Goal: Task Accomplishment & Management: Manage account settings

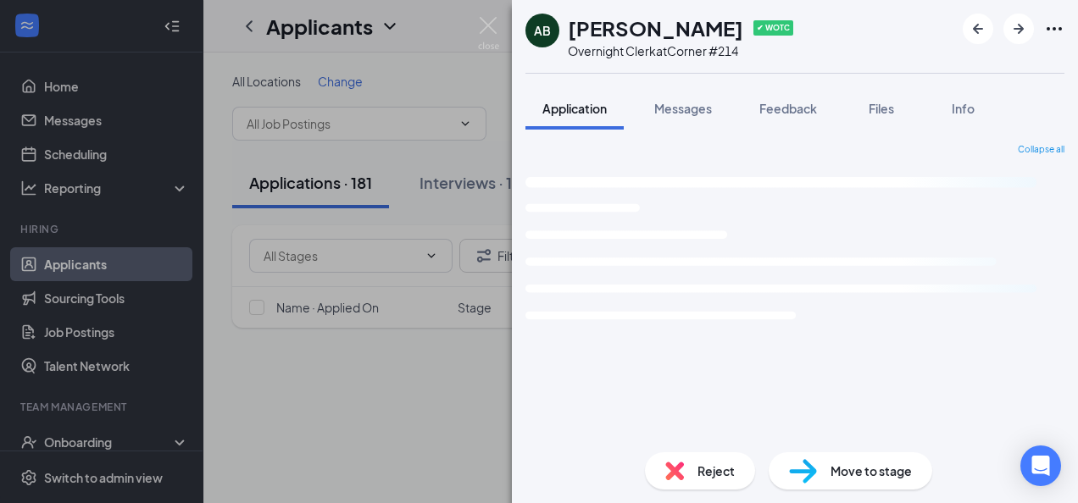
click at [445, 295] on div "AB [PERSON_NAME] ✔ WOTC Overnight Clerk at Corner #214 Application Messages Fee…" at bounding box center [539, 251] width 1078 height 503
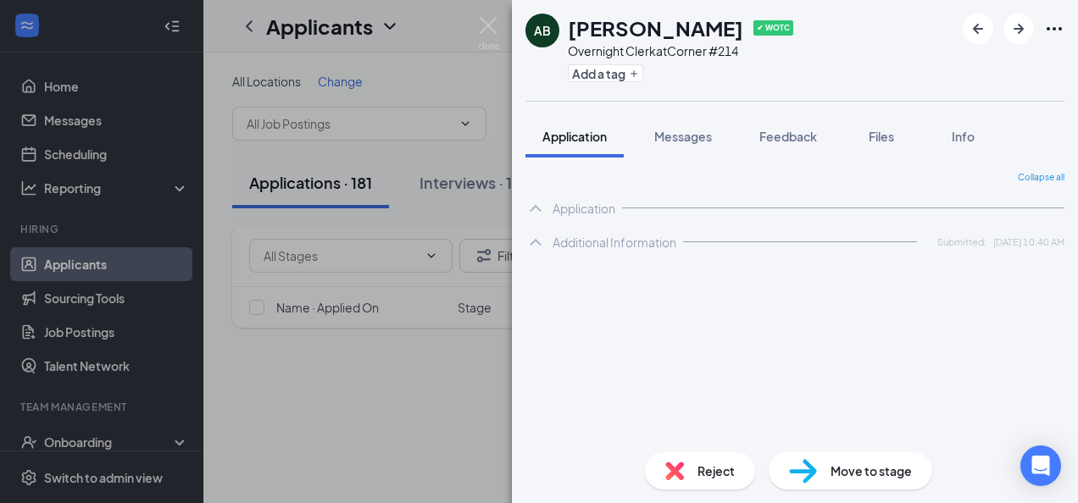
click at [326, 65] on div "All Locations Change Applications · 181 Interviews · 146 Offers and hires · 289…" at bounding box center [640, 252] width 874 height 399
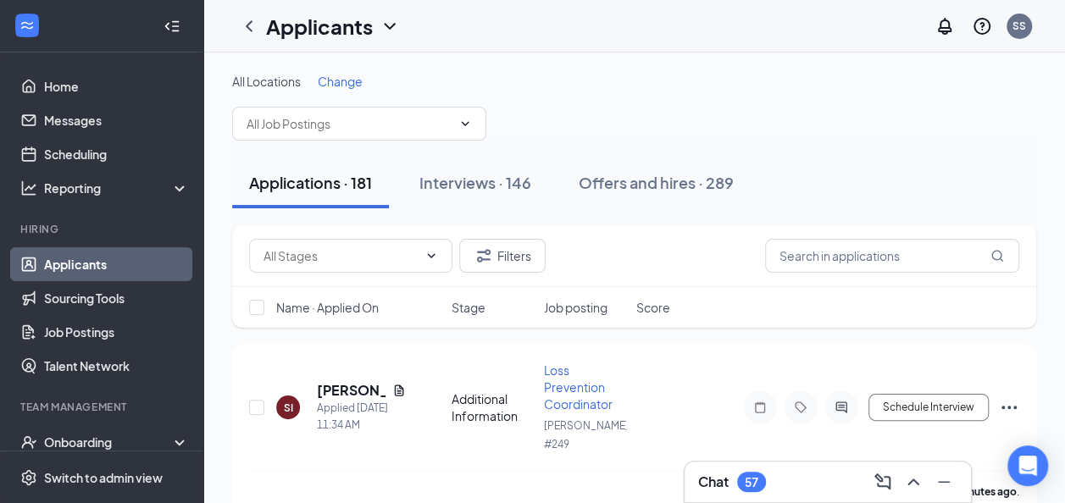
click at [341, 81] on span "Change" at bounding box center [340, 81] width 45 height 15
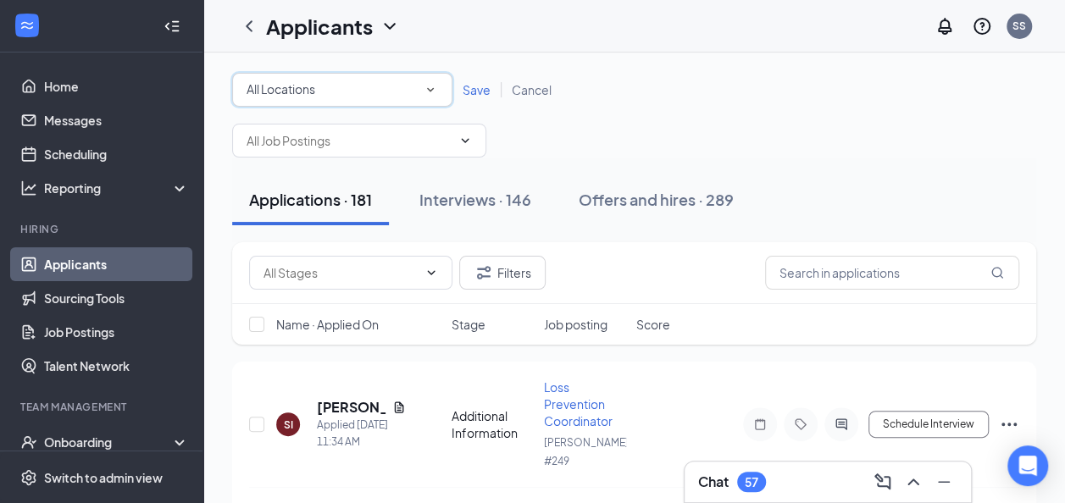
click at [432, 92] on icon "SmallChevronDown" at bounding box center [430, 89] width 15 height 15
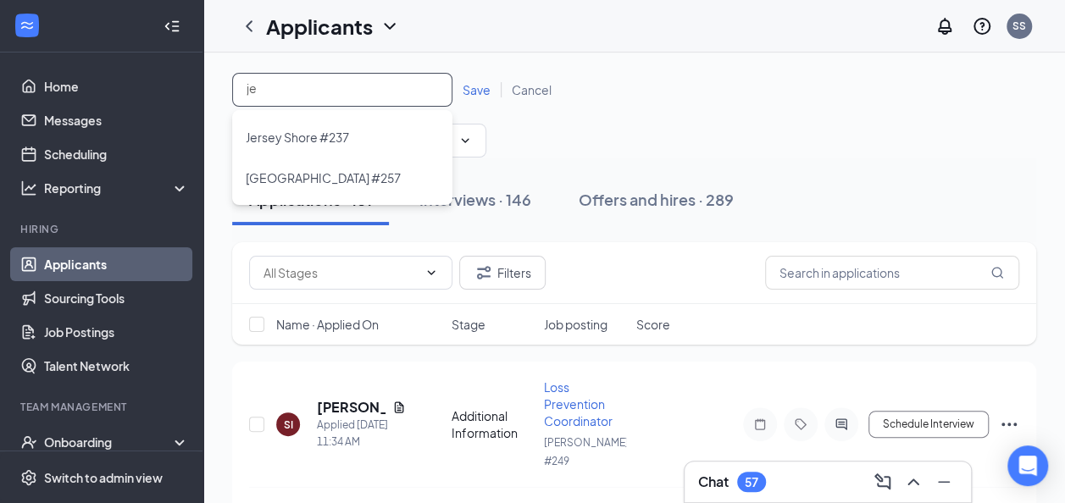
type input "jer"
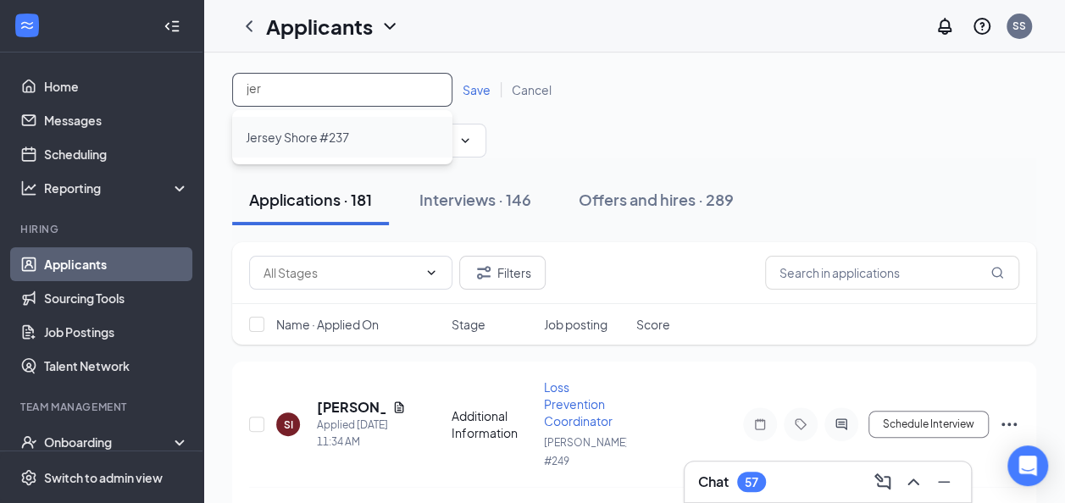
click at [373, 137] on div "Jersey Shore #237" at bounding box center [342, 137] width 193 height 20
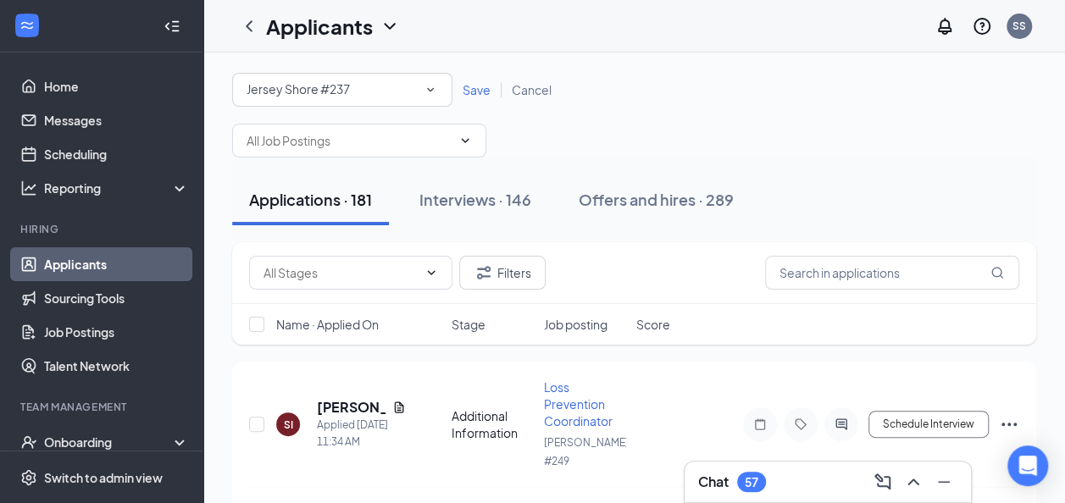
click at [475, 85] on span "Save" at bounding box center [477, 89] width 28 height 15
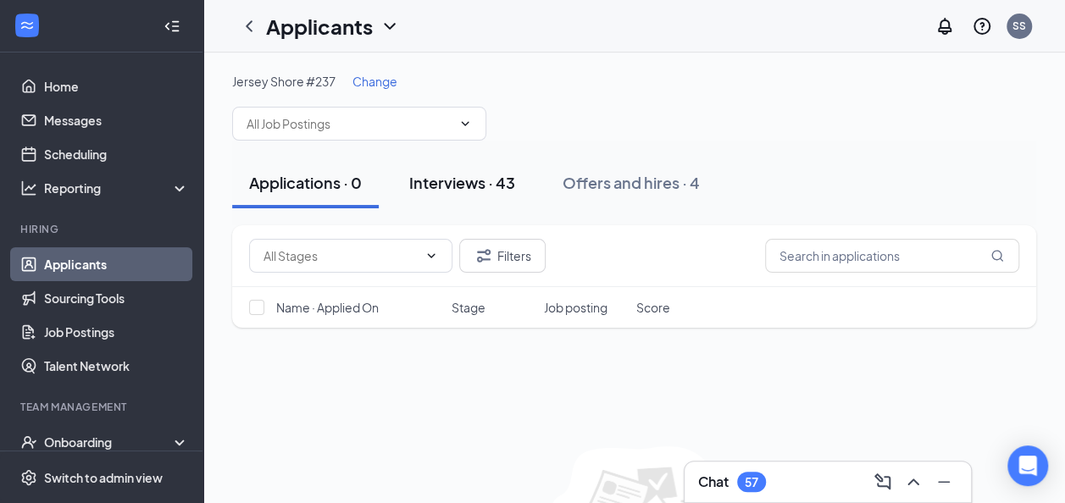
click at [485, 185] on div "Interviews · 43" at bounding box center [462, 182] width 106 height 21
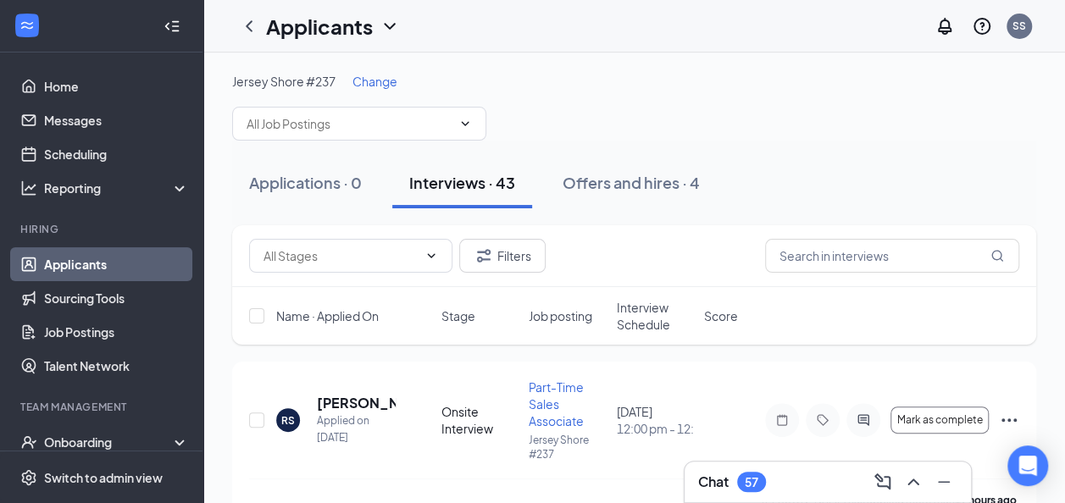
click at [668, 316] on span "Interview Schedule" at bounding box center [655, 316] width 77 height 34
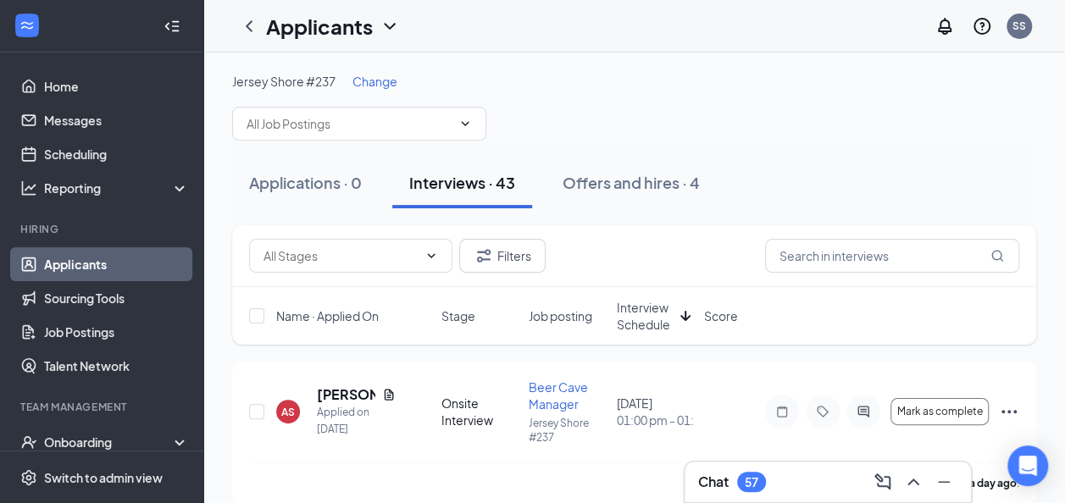
click at [663, 315] on span "Interview Schedule" at bounding box center [645, 316] width 57 height 34
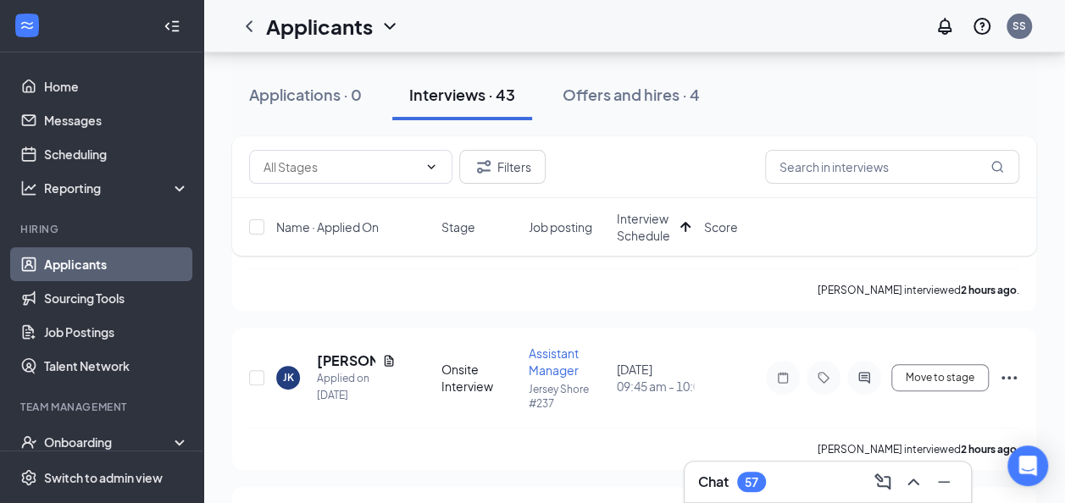
scroll to position [203, 0]
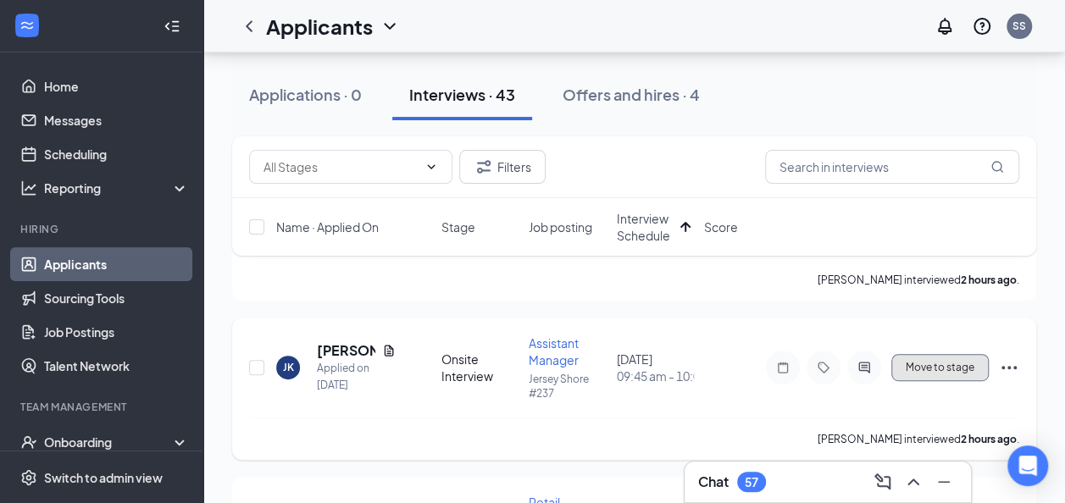
click at [958, 371] on span "Move to stage" at bounding box center [940, 368] width 69 height 12
click at [1005, 372] on icon "Ellipses" at bounding box center [1009, 368] width 20 height 20
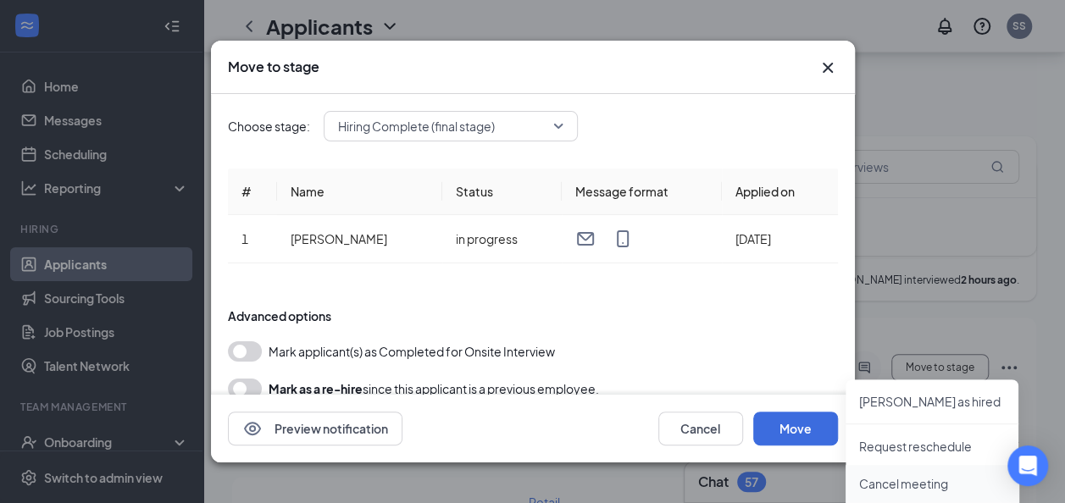
click at [937, 488] on p "Cancel meeting" at bounding box center [932, 483] width 146 height 17
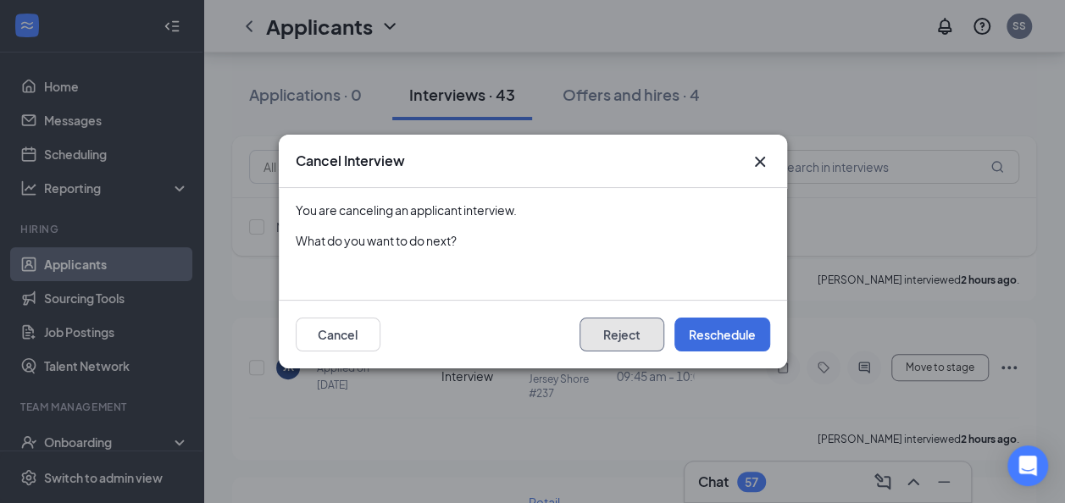
click at [631, 336] on button "Reject" at bounding box center [622, 335] width 85 height 34
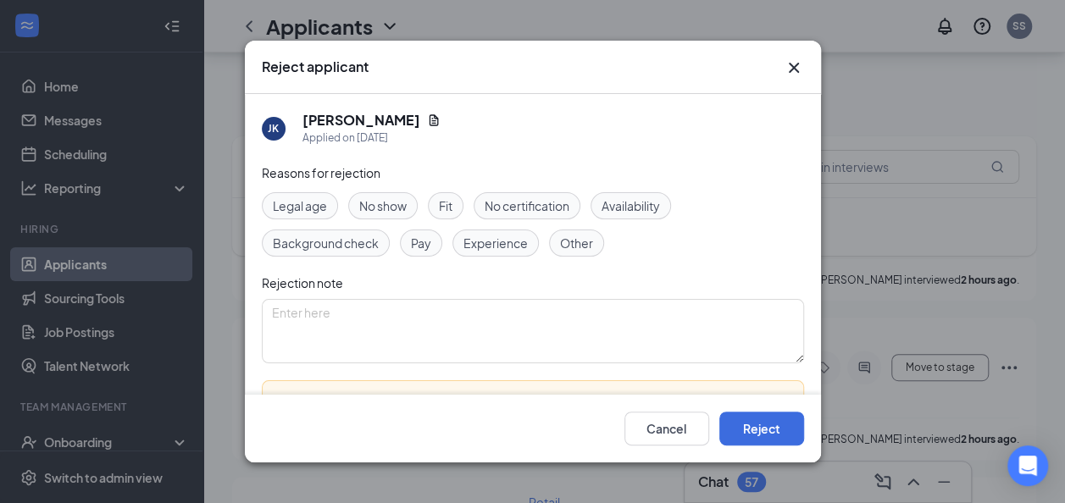
click at [363, 205] on span "No show" at bounding box center [382, 206] width 47 height 19
click at [763, 432] on button "Reject" at bounding box center [761, 429] width 85 height 34
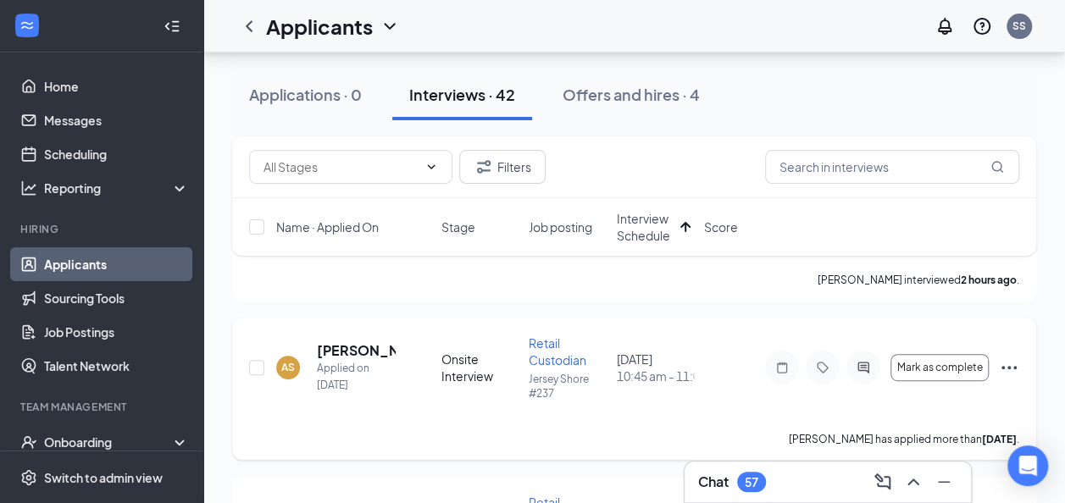
click at [1010, 369] on icon "Ellipses" at bounding box center [1009, 368] width 20 height 20
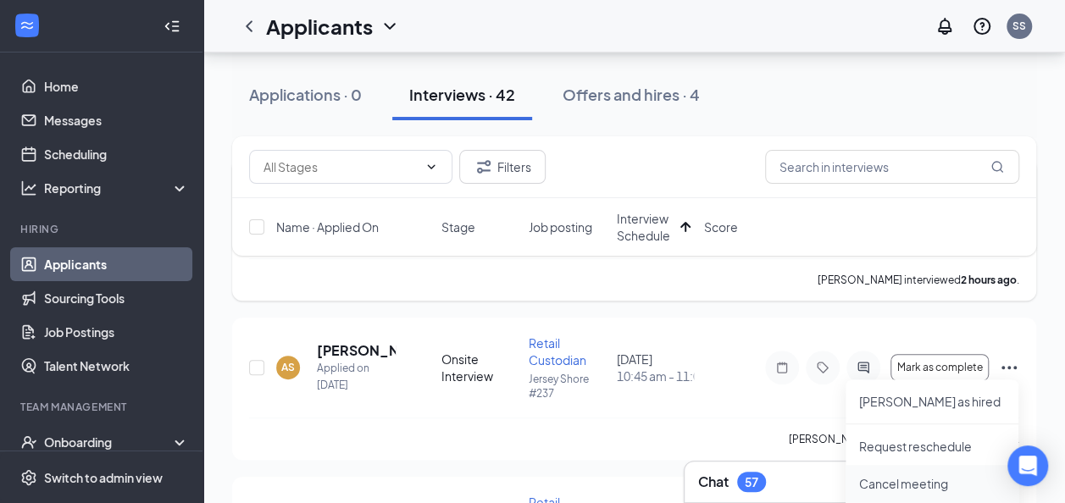
click at [932, 480] on p "Cancel meeting" at bounding box center [932, 483] width 146 height 17
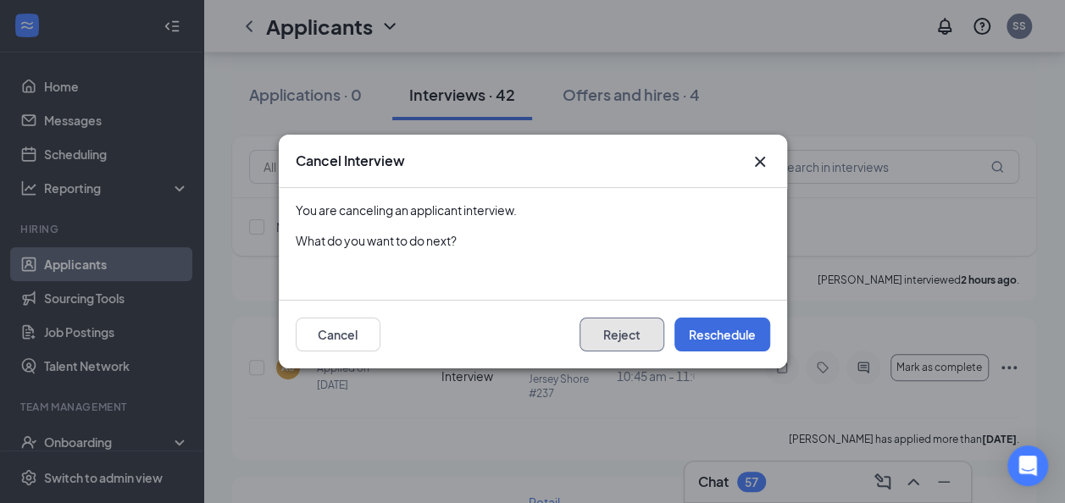
click at [641, 343] on button "Reject" at bounding box center [622, 335] width 85 height 34
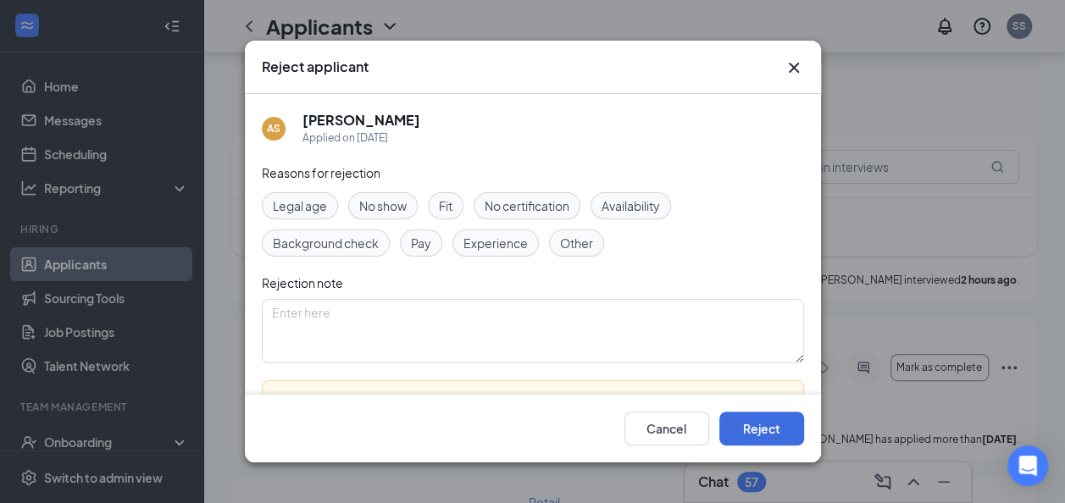
click at [366, 205] on span "No show" at bounding box center [382, 206] width 47 height 19
click at [776, 430] on button "Reject" at bounding box center [761, 429] width 85 height 34
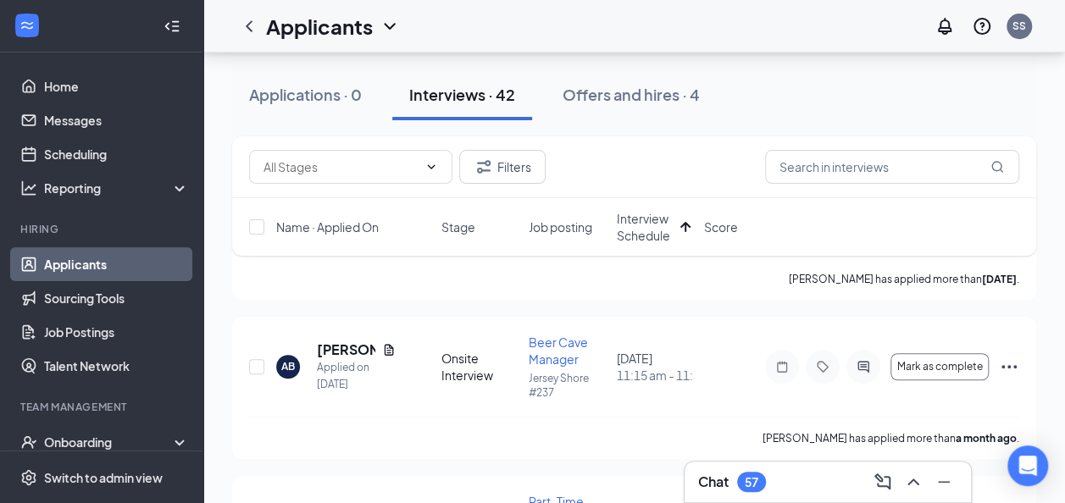
scroll to position [373, 0]
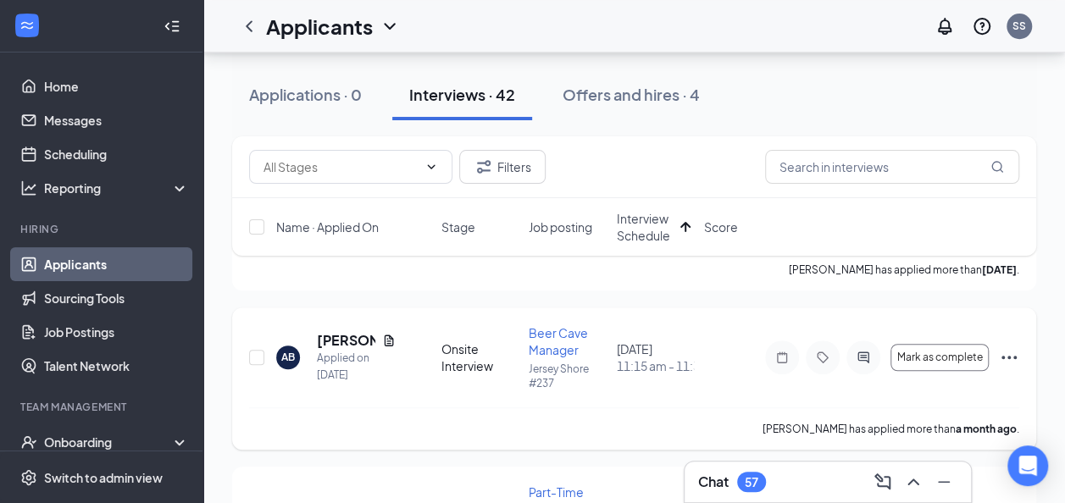
click at [1006, 355] on icon "Ellipses" at bounding box center [1009, 357] width 20 height 20
click at [934, 480] on p "Cancel meeting" at bounding box center [932, 473] width 146 height 17
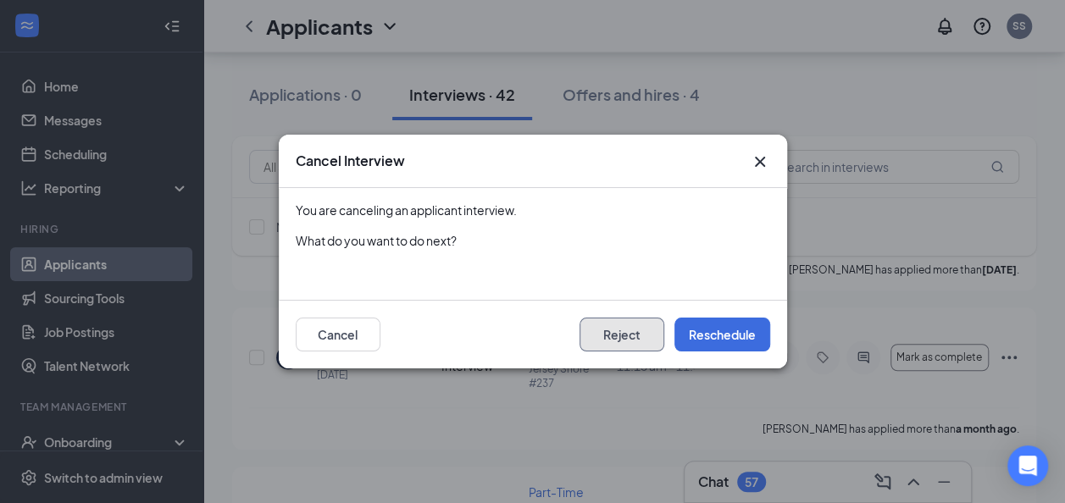
click at [632, 340] on button "Reject" at bounding box center [622, 335] width 85 height 34
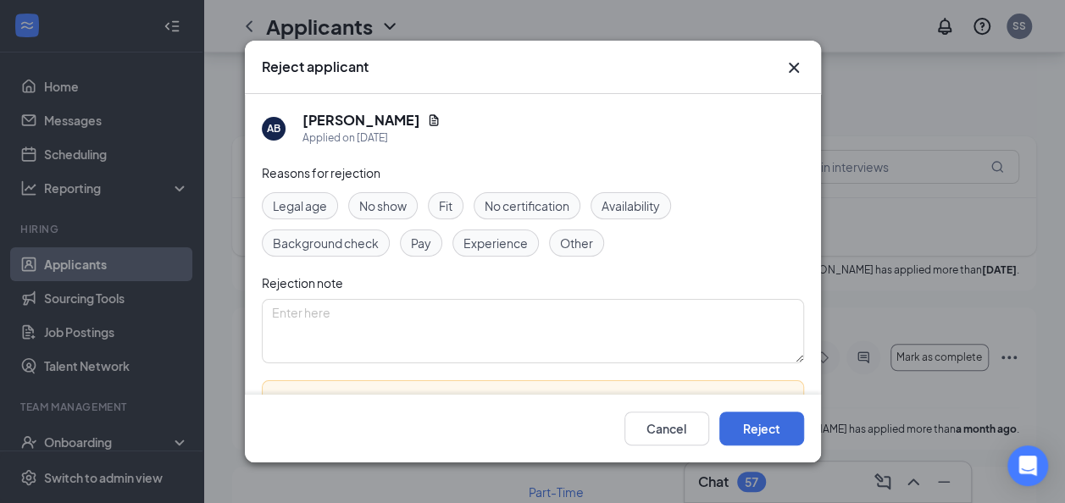
click at [370, 197] on span "No show" at bounding box center [382, 206] width 47 height 19
click at [769, 428] on button "Reject" at bounding box center [761, 429] width 85 height 34
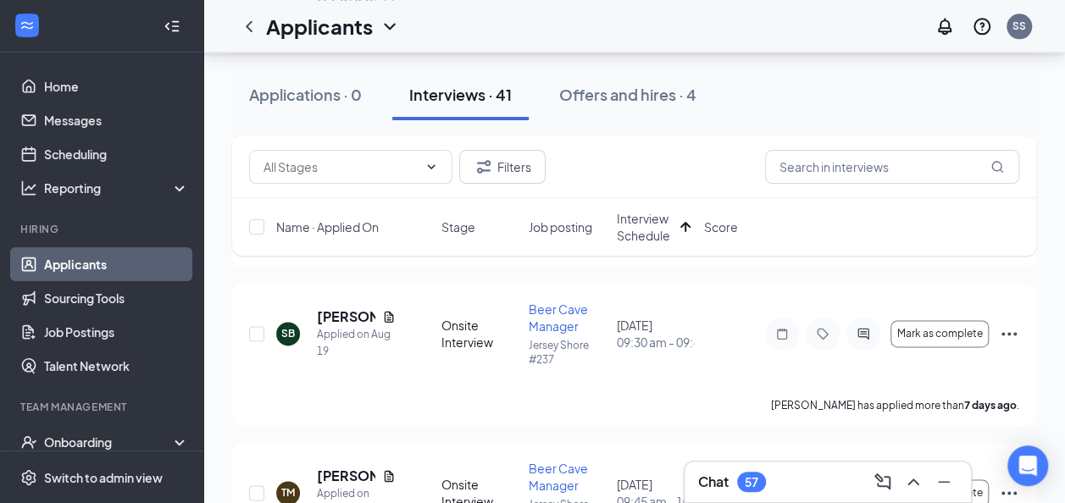
scroll to position [1085, 0]
